Goal: Communication & Community: Answer question/provide support

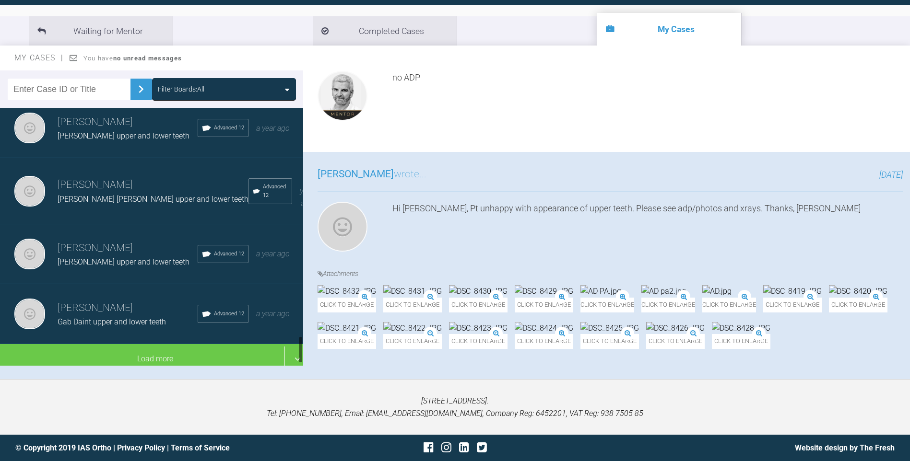
scroll to position [2169, 0]
drag, startPoint x: 301, startPoint y: 233, endPoint x: 303, endPoint y: 350, distance: 116.0
click at [312, 353] on div "Filter Boards: All [PERSON_NAME] Col Nik upper and lower teeth IAS Fixed Braces…" at bounding box center [455, 224] width 910 height 309
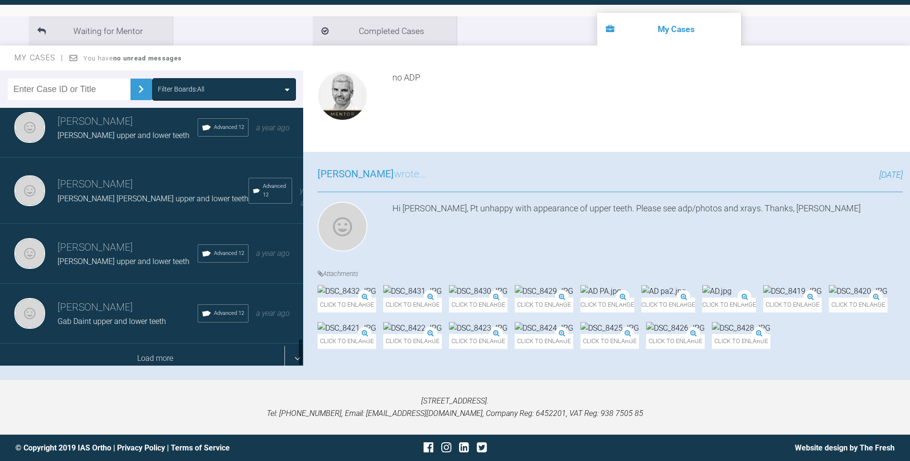
click at [158, 354] on div "Load more" at bounding box center [155, 359] width 310 height 30
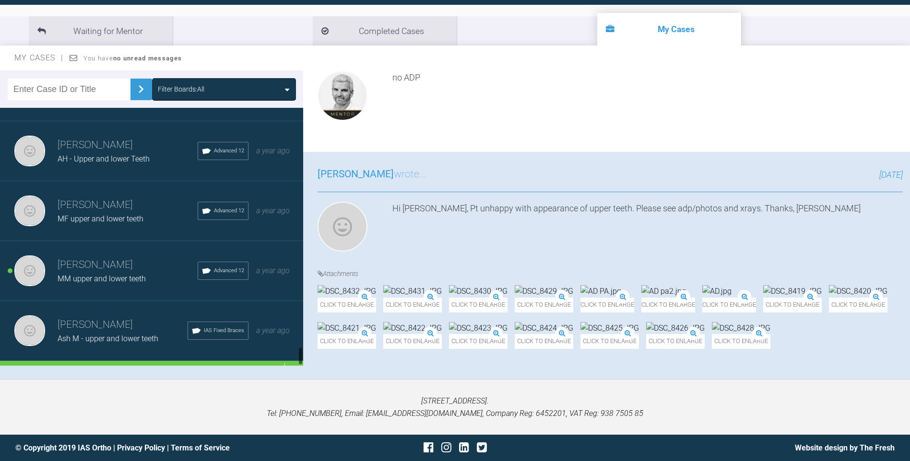
scroll to position [3368, 0]
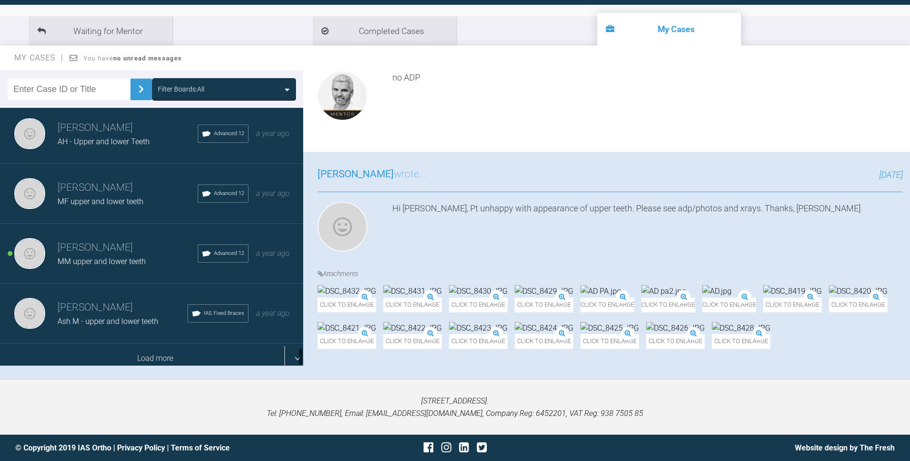
drag, startPoint x: 301, startPoint y: 274, endPoint x: 294, endPoint y: 357, distance: 83.2
click at [297, 359] on div "[PERSON_NAME] Col Nik upper and lower teeth IAS Fixed Braces [DATE] [PERSON_NAM…" at bounding box center [151, 237] width 303 height 258
click at [214, 350] on div "Load more" at bounding box center [155, 359] width 310 height 30
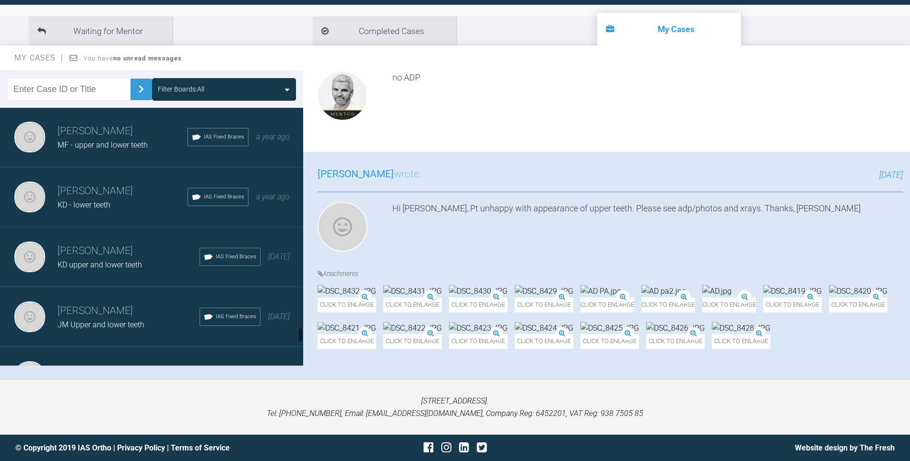
scroll to position [3747, 0]
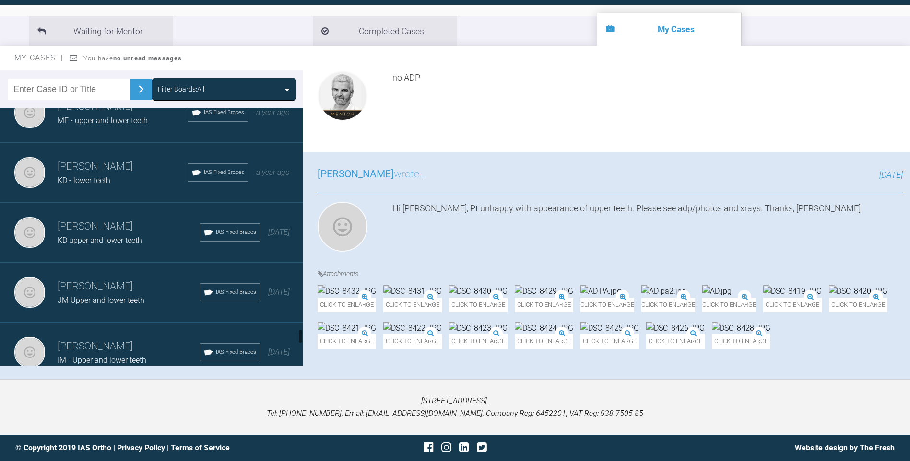
drag, startPoint x: 301, startPoint y: 312, endPoint x: 299, endPoint y: 334, distance: 22.1
click at [299, 334] on div at bounding box center [300, 336] width 3 height 15
click at [130, 286] on h3 "[PERSON_NAME]" at bounding box center [129, 287] width 142 height 16
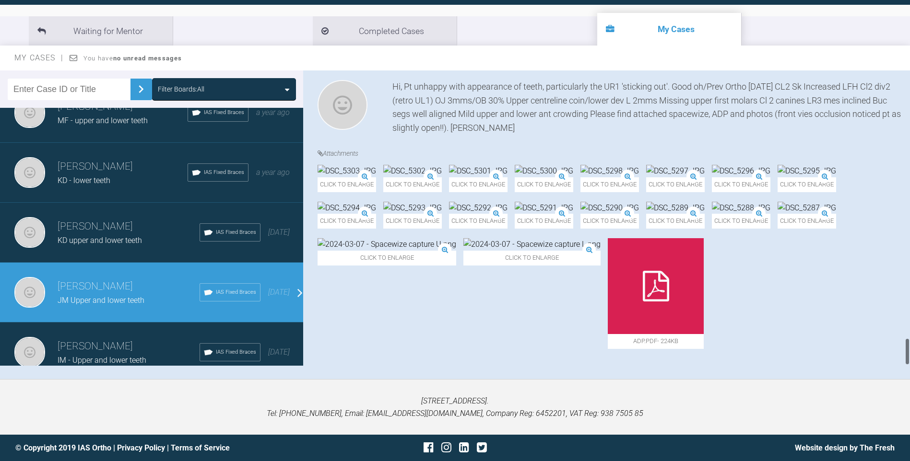
scroll to position [2846, 0]
click at [907, 346] on div at bounding box center [906, 351] width 3 height 27
drag, startPoint x: 906, startPoint y: 350, endPoint x: 835, endPoint y: 321, distance: 76.6
click at [897, 333] on div "[PERSON_NAME] JM Upper and lower teeth a few seconds ago Tier 3: Ongoing Case M…" at bounding box center [606, 217] width 607 height 295
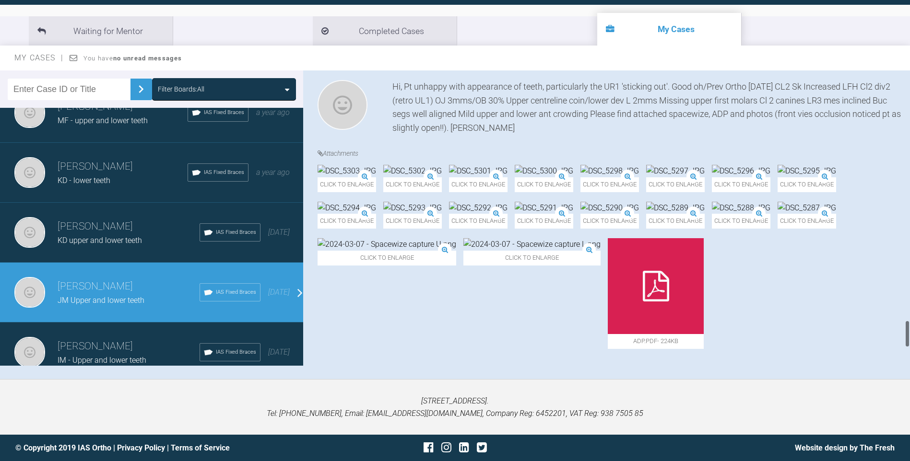
scroll to position [2676, 0]
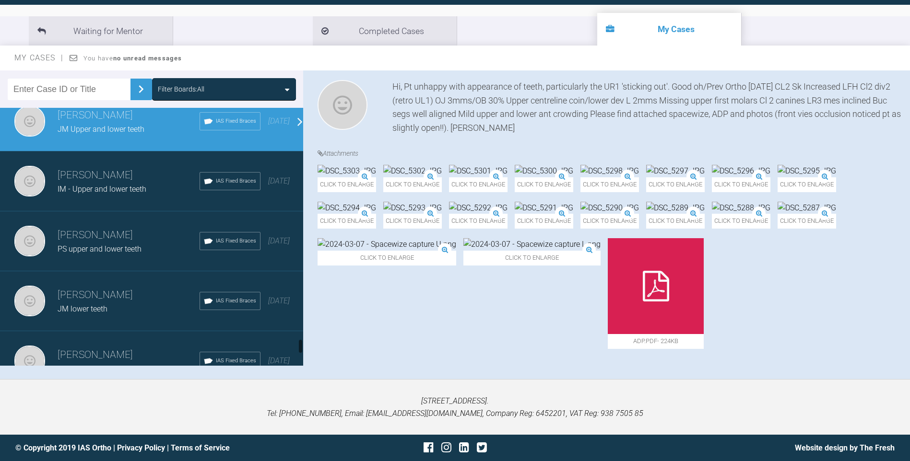
drag, startPoint x: 300, startPoint y: 334, endPoint x: 299, endPoint y: 342, distance: 8.3
click at [299, 342] on div at bounding box center [300, 346] width 3 height 15
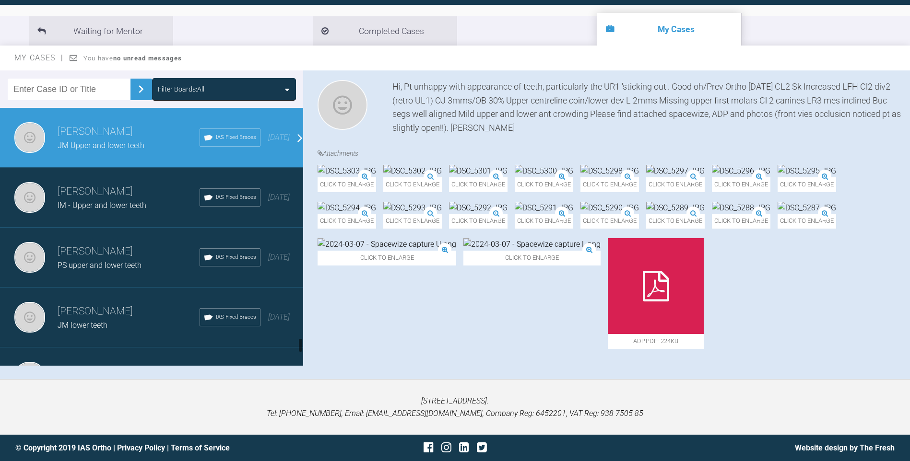
click at [137, 308] on h3 "[PERSON_NAME]" at bounding box center [129, 311] width 142 height 16
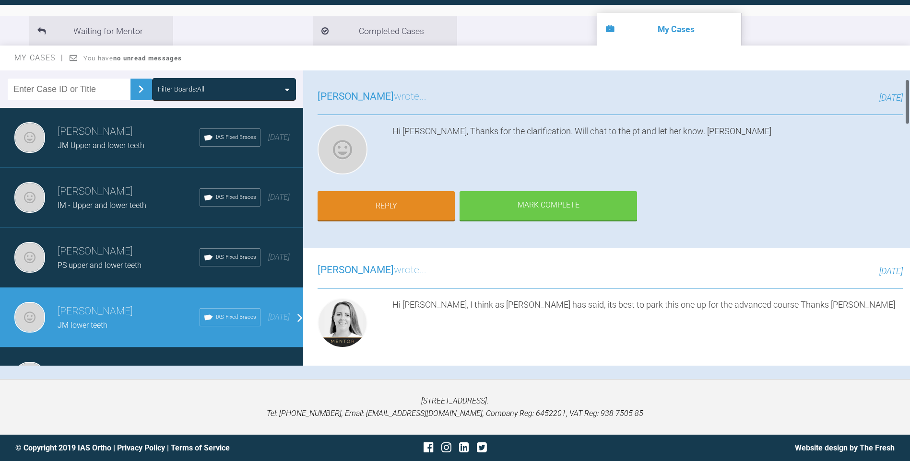
scroll to position [0, 0]
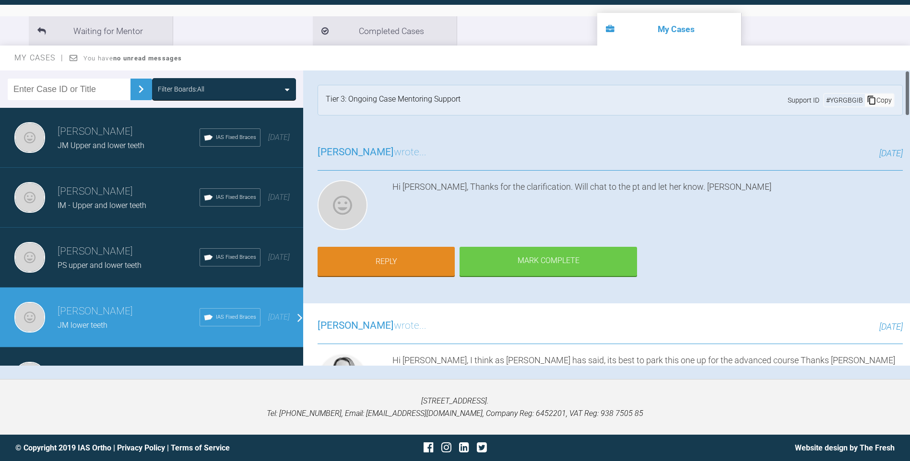
drag, startPoint x: 908, startPoint y: 343, endPoint x: 905, endPoint y: 81, distance: 262.3
click at [905, 81] on div at bounding box center [906, 93] width 3 height 46
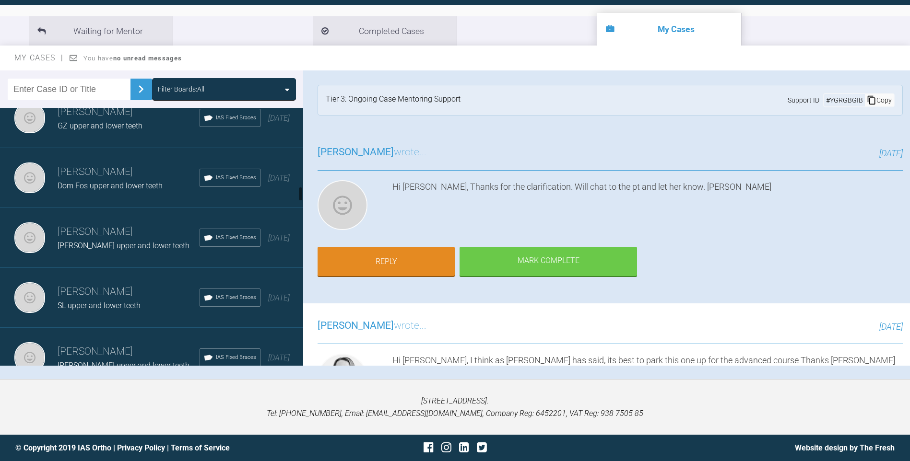
scroll to position [1336, 0]
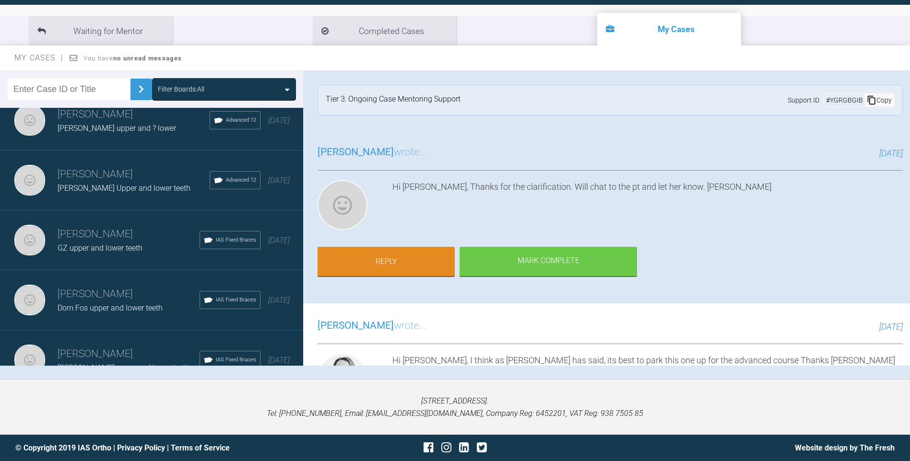
drag, startPoint x: 294, startPoint y: 194, endPoint x: 253, endPoint y: 209, distance: 43.8
click at [249, 210] on div "[PERSON_NAME] [PERSON_NAME] Upper and lower teeth Advanced 12 [DATE]" at bounding box center [155, 181] width 310 height 60
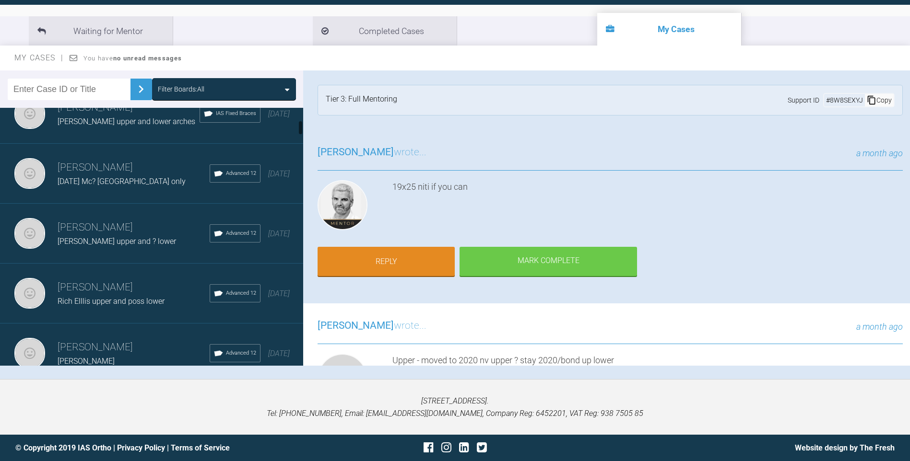
scroll to position [187, 0]
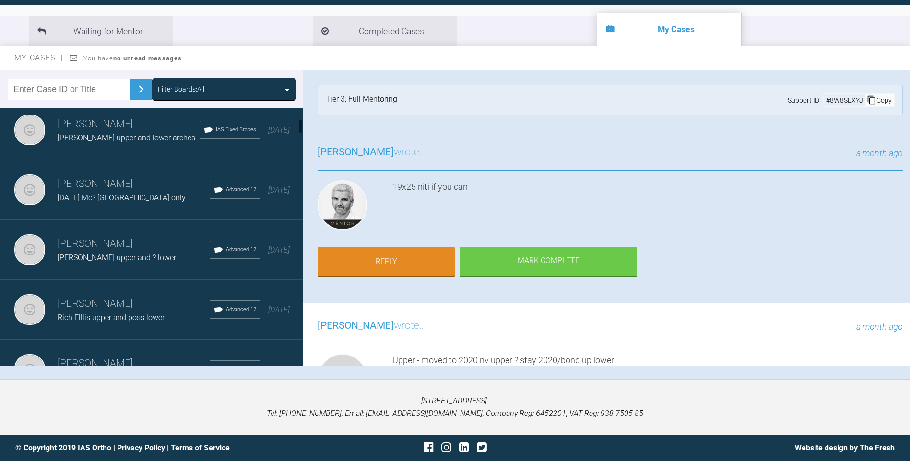
drag, startPoint x: 300, startPoint y: 194, endPoint x: 300, endPoint y: 127, distance: 67.6
click at [300, 127] on div at bounding box center [300, 126] width 3 height 15
click at [149, 194] on div "[DATE] Mc? [GEOGRAPHIC_DATA] only" at bounding box center [134, 198] width 152 height 12
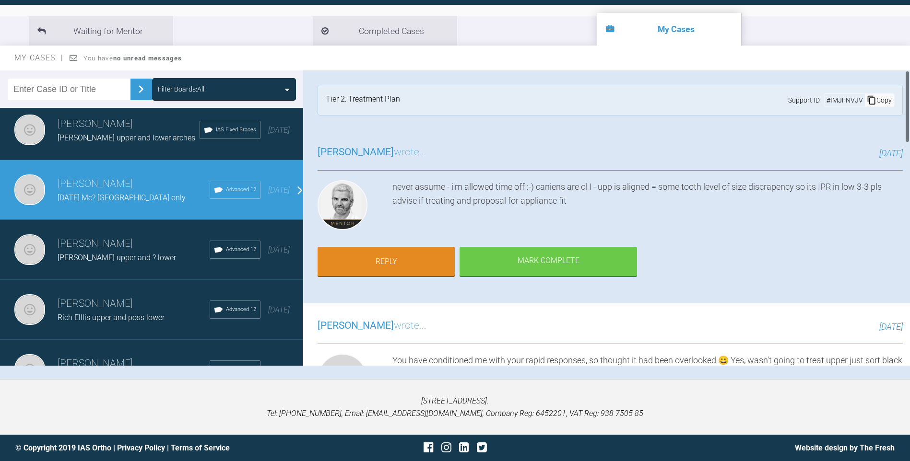
scroll to position [6, 0]
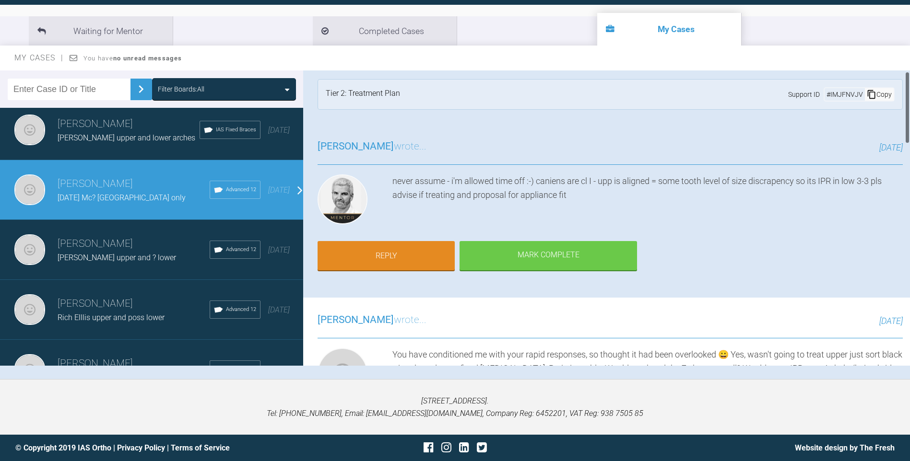
click at [907, 121] on div at bounding box center [906, 107] width 3 height 72
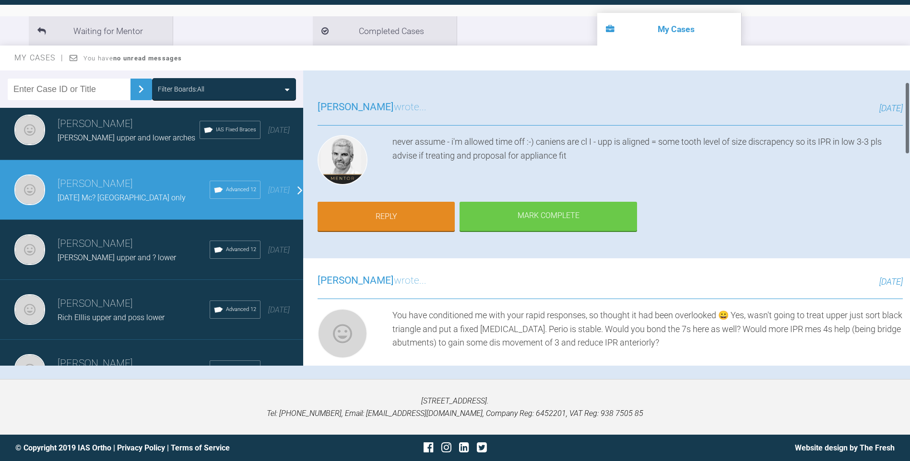
scroll to position [47, 0]
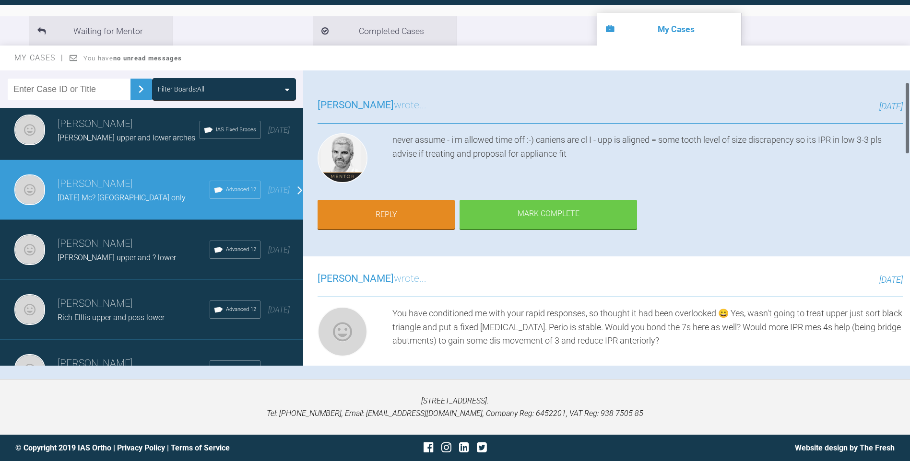
drag, startPoint x: 907, startPoint y: 115, endPoint x: 907, endPoint y: 125, distance: 10.6
click at [907, 125] on div at bounding box center [906, 118] width 3 height 72
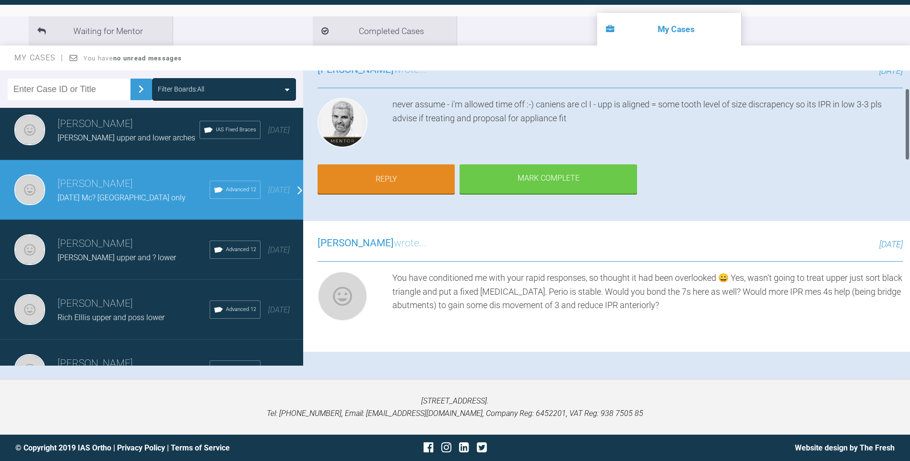
scroll to position [73, 0]
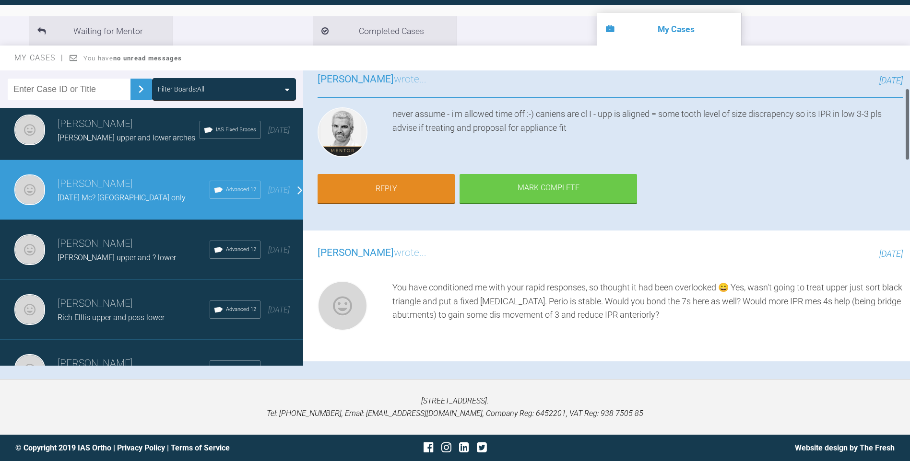
drag, startPoint x: 907, startPoint y: 119, endPoint x: 906, endPoint y: 126, distance: 6.3
click at [906, 126] on div at bounding box center [906, 124] width 3 height 72
click at [394, 189] on link "Reply" at bounding box center [385, 190] width 137 height 30
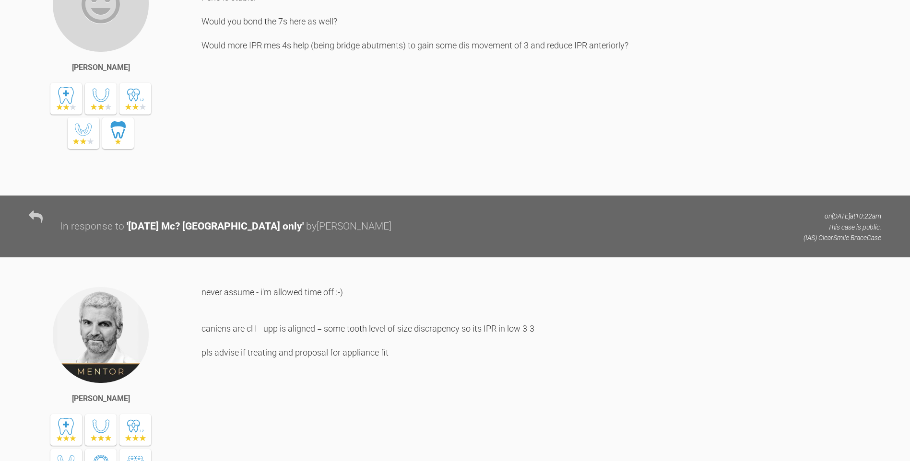
scroll to position [2149, 0]
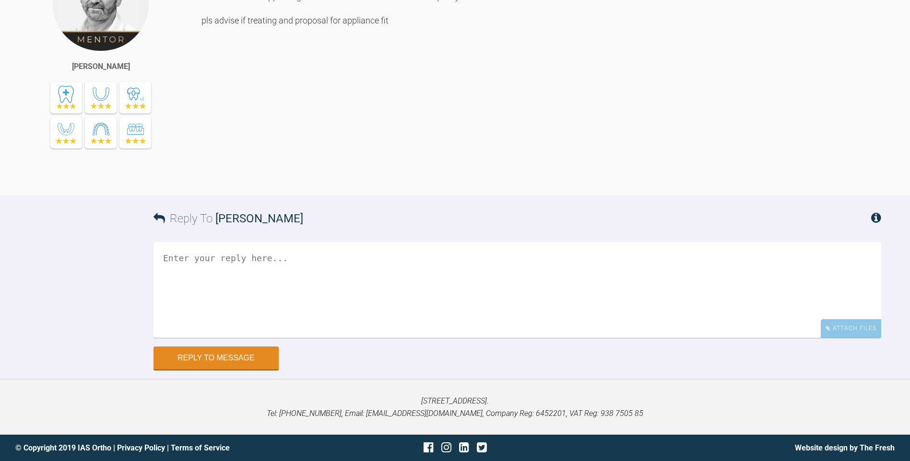
click at [243, 272] on textarea at bounding box center [516, 290] width 727 height 96
click at [228, 283] on textarea "Lower bond up/mbt 022 012/IPR staright contacts" at bounding box center [516, 290] width 727 height 96
click at [226, 283] on textarea "Lower bond up/mbt 022 012/IPR staright contacts" at bounding box center [516, 290] width 727 height 96
click at [344, 283] on textarea "Lower bond up 7-7/mbt 022 012/IPR staright contacts" at bounding box center [516, 290] width 727 height 96
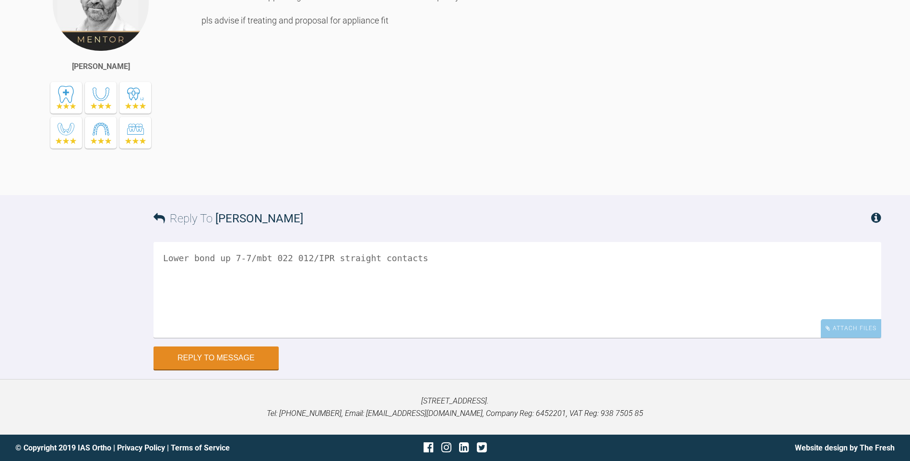
click at [164, 277] on textarea "Lower bond up 7-7/mbt 022 012/IPR straight contacts" at bounding box center [516, 290] width 727 height 96
drag, startPoint x: 230, startPoint y: 360, endPoint x: 374, endPoint y: 307, distance: 153.8
click at [369, 330] on div "Reply To [PERSON_NAME] Plan Lower bond up 7-7/mbt 022 012/IPR straight contacts…" at bounding box center [455, 282] width 910 height 175
click at [413, 283] on textarea "Plan Lower bond up 7-7/mbt 022 012/IPR straight contacts" at bounding box center [516, 290] width 727 height 96
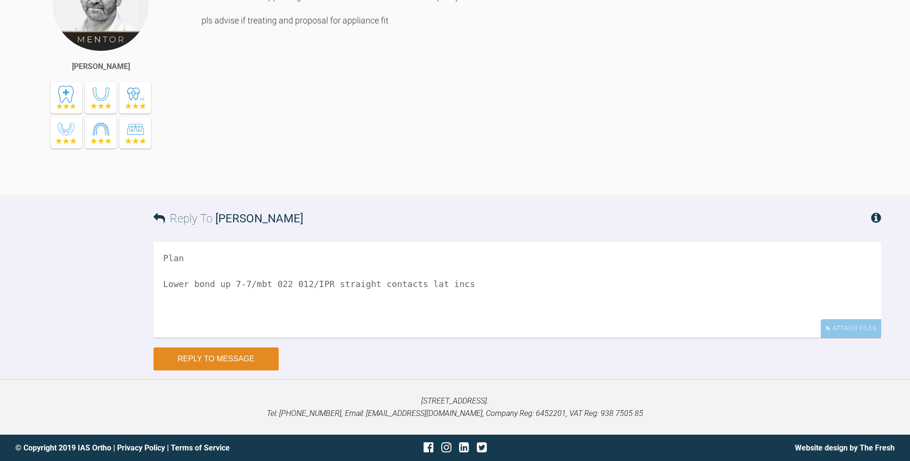
type textarea "Plan Lower bond up 7-7/mbt 022 012/IPR straight contacts lat incs"
click at [207, 356] on button "Reply to Message" at bounding box center [215, 359] width 125 height 23
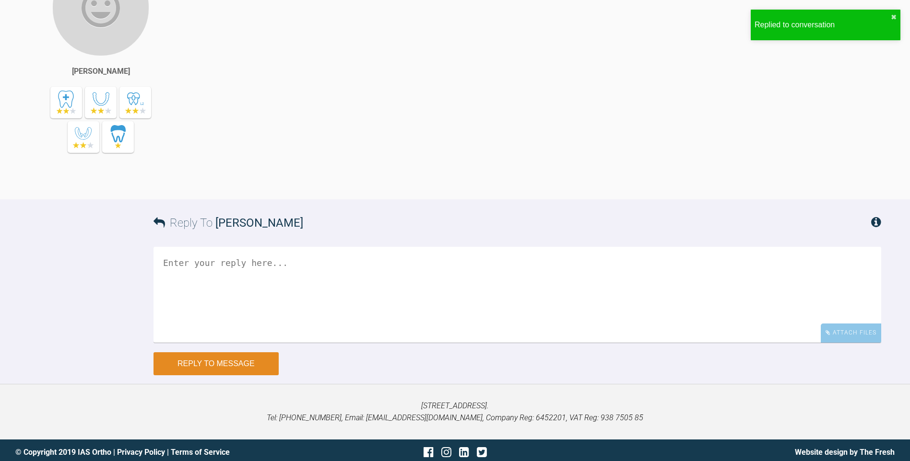
scroll to position [2481, 0]
